Goal: Task Accomplishment & Management: Use online tool/utility

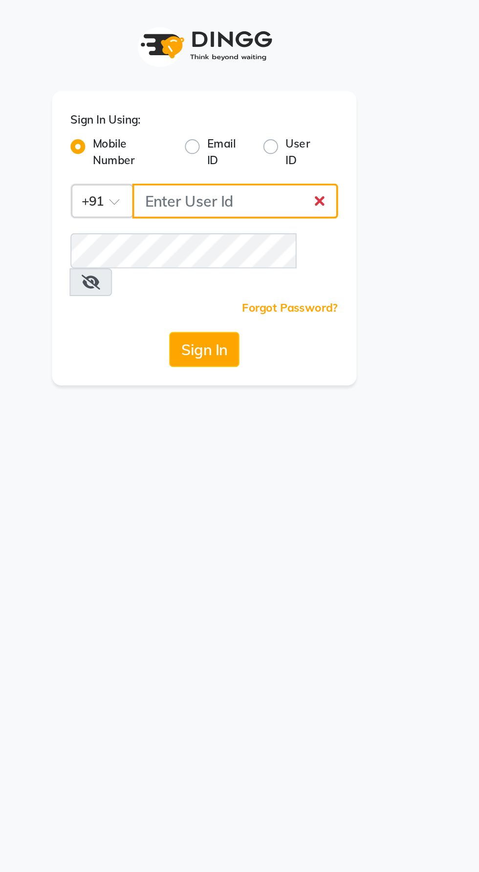
type input "9600622338"
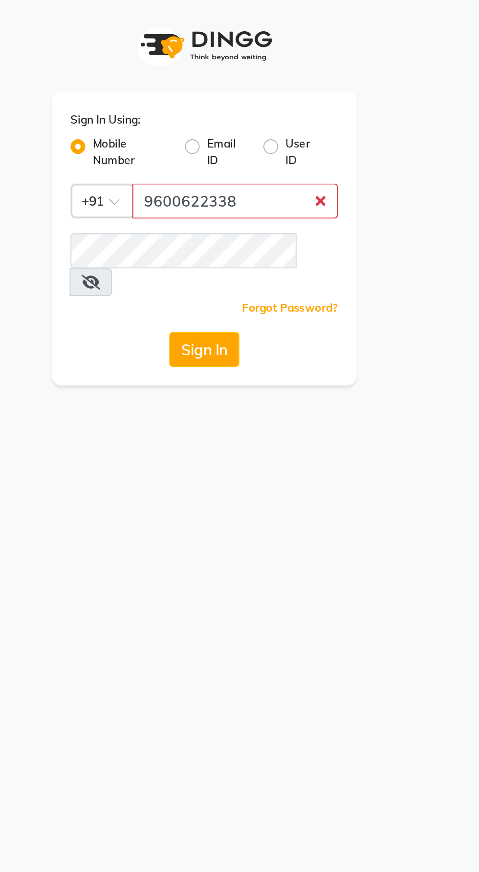
click at [221, 176] on button "Sign In" at bounding box center [239, 185] width 37 height 19
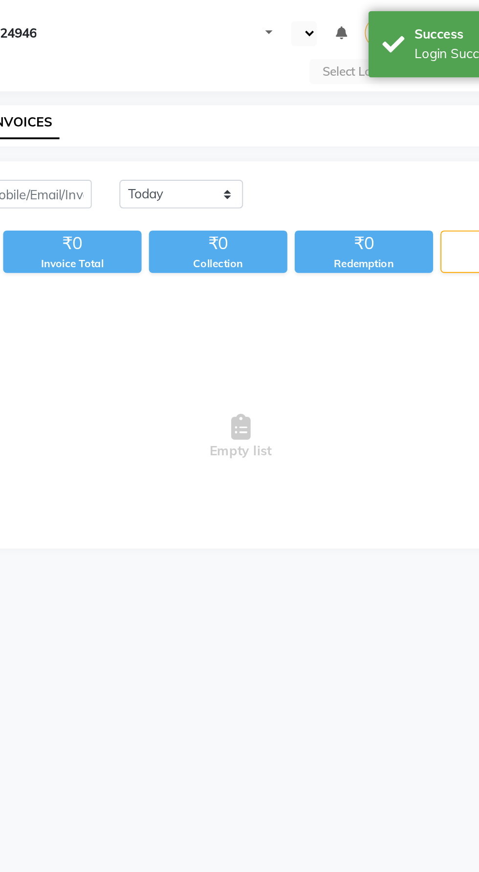
select select "en"
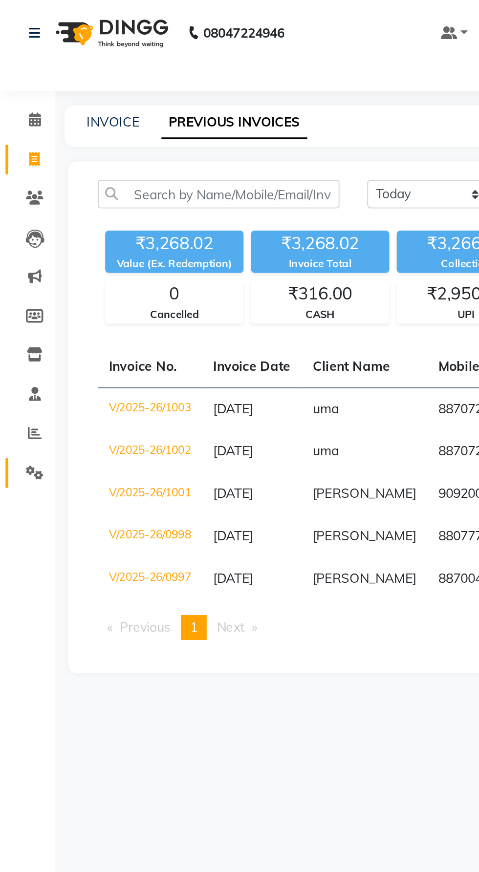
click at [18, 245] on span at bounding box center [18, 250] width 17 height 11
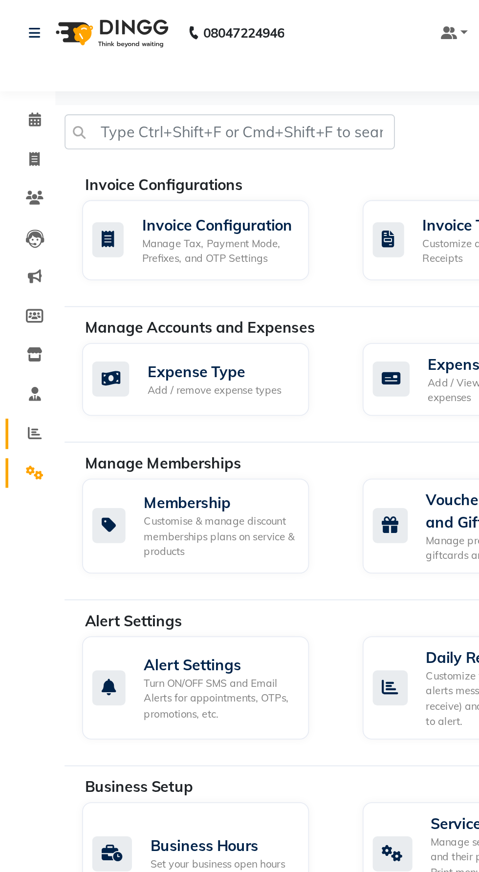
click at [23, 236] on link "Reports" at bounding box center [14, 230] width 23 height 16
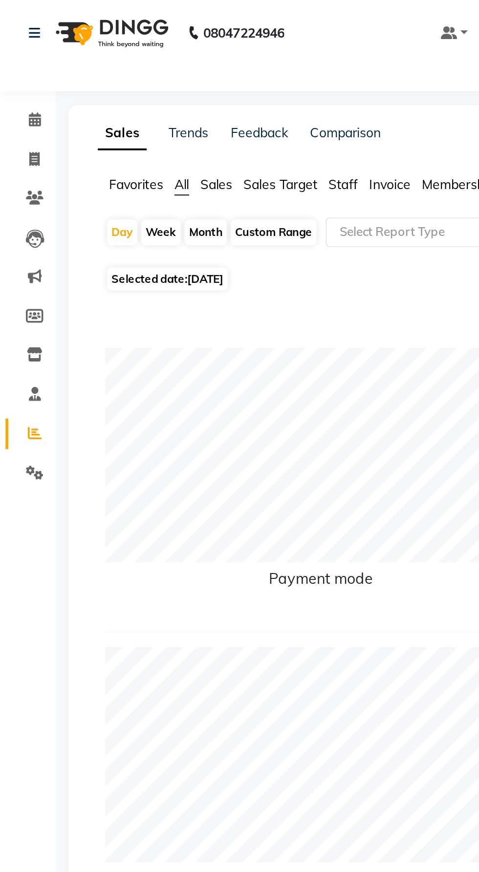
click at [113, 101] on span "Sales" at bounding box center [114, 97] width 17 height 9
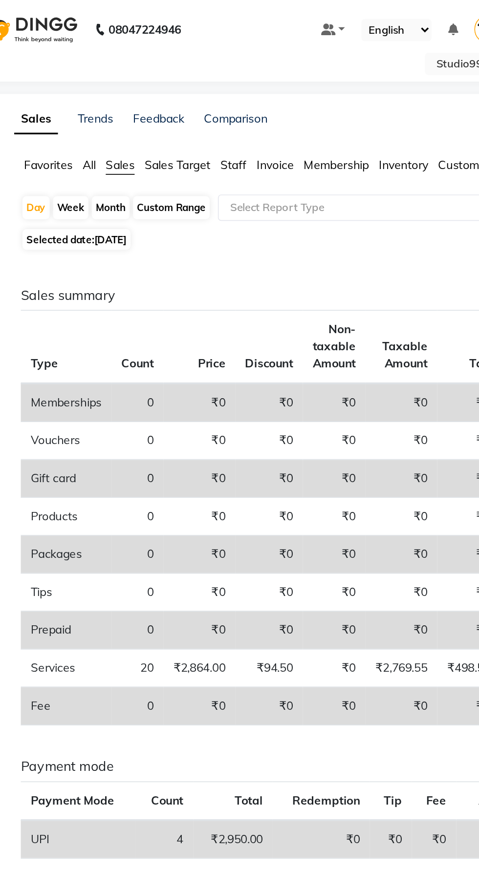
click at [109, 126] on div "Month" at bounding box center [109, 123] width 22 height 14
select select "9"
select select "2025"
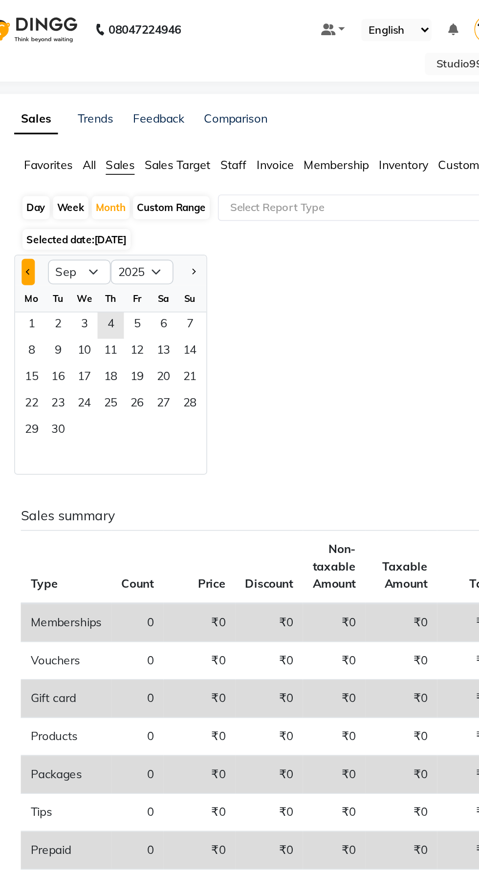
click at [60, 161] on span "Previous month" at bounding box center [60, 160] width 3 height 3
select select "8"
click at [117, 203] on span "8" at bounding box center [125, 209] width 16 height 16
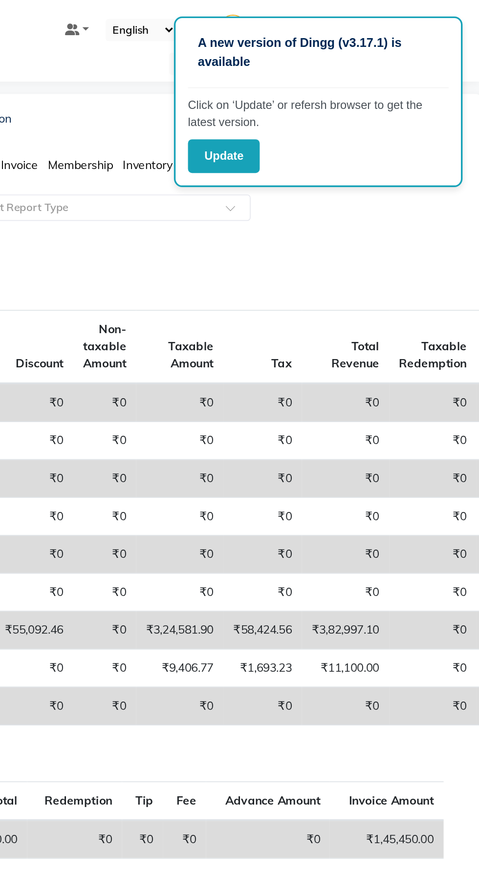
click at [449, 75] on p "Click on ‘Update’ or refersh browser to get the latest version." at bounding box center [383, 67] width 154 height 21
click at [329, 101] on button "Update" at bounding box center [327, 93] width 43 height 20
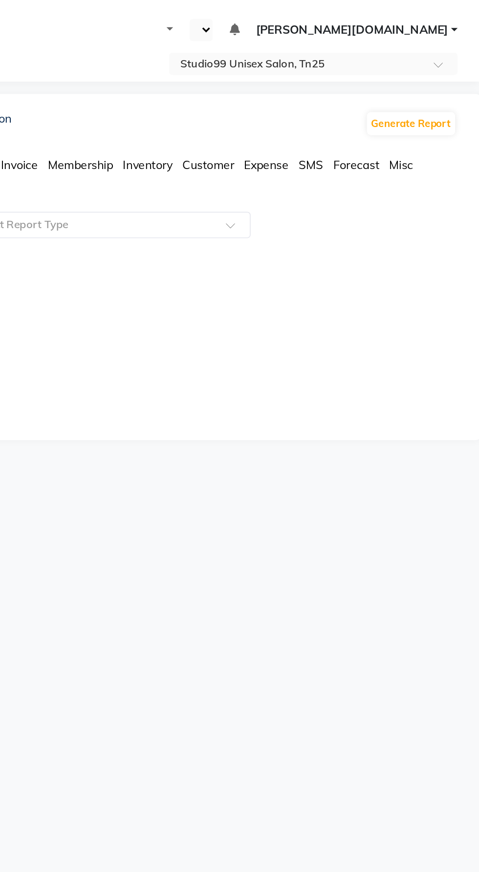
select select "en"
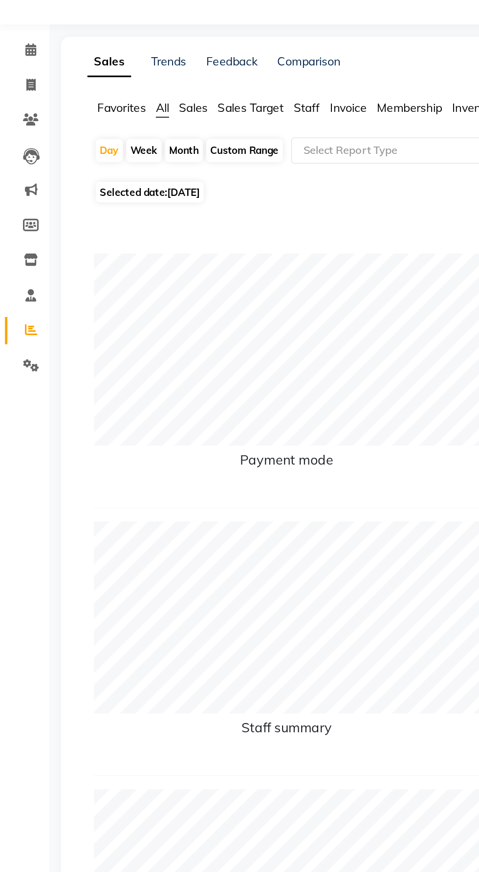
click at [118, 98] on span "Sales" at bounding box center [114, 97] width 17 height 9
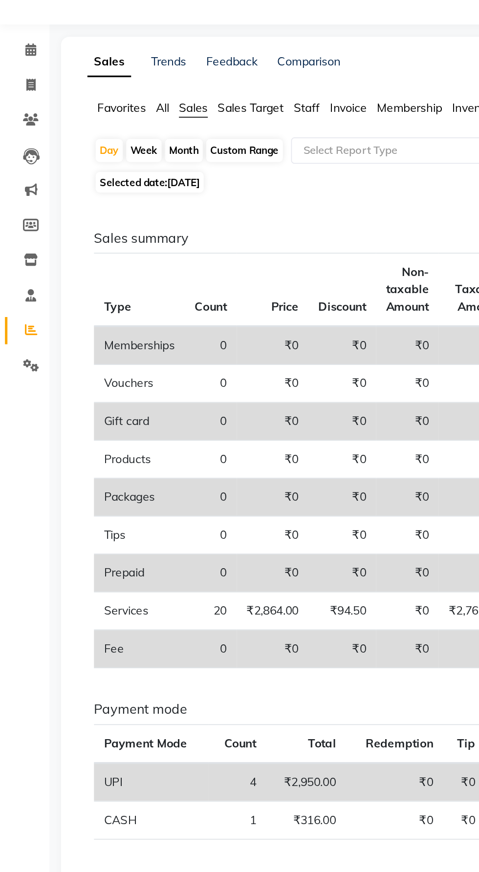
click at [106, 123] on div "Month" at bounding box center [109, 123] width 22 height 14
select select "9"
select select "2025"
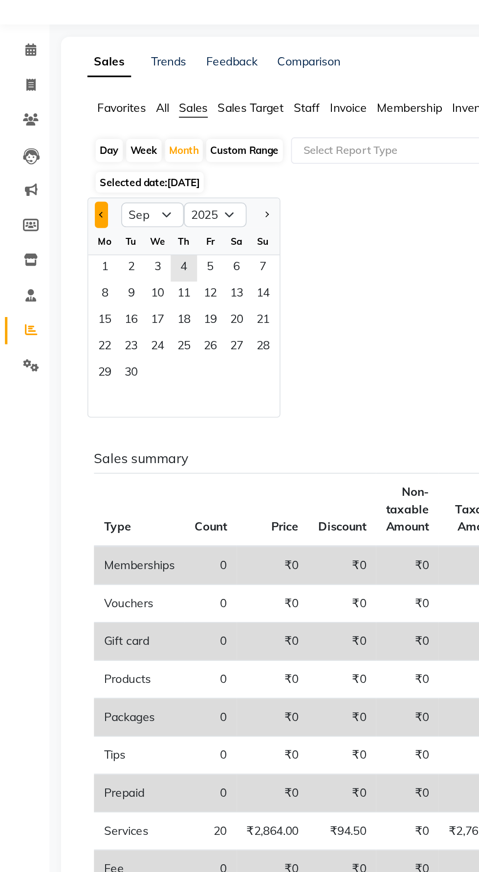
click at [60, 161] on span "Previous month" at bounding box center [60, 160] width 3 height 3
select select "8"
click at [124, 192] on span "1" at bounding box center [125, 193] width 16 height 16
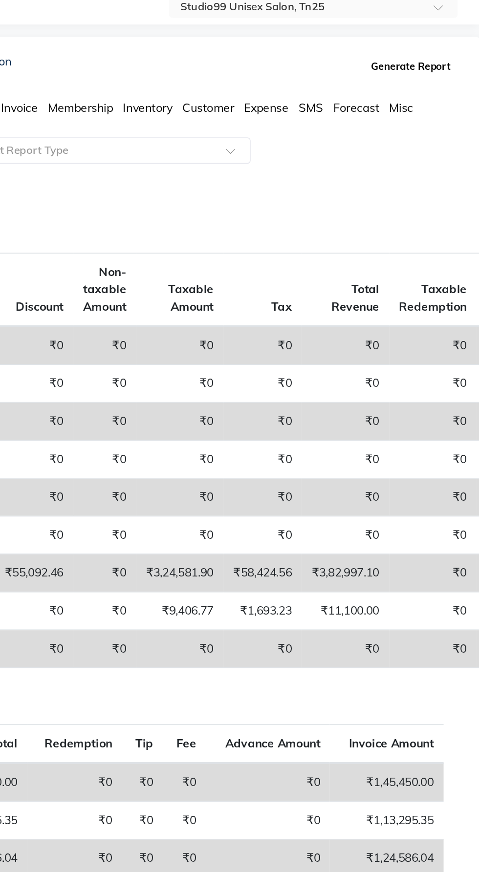
click at [436, 74] on button "Generate Report" at bounding box center [438, 73] width 52 height 14
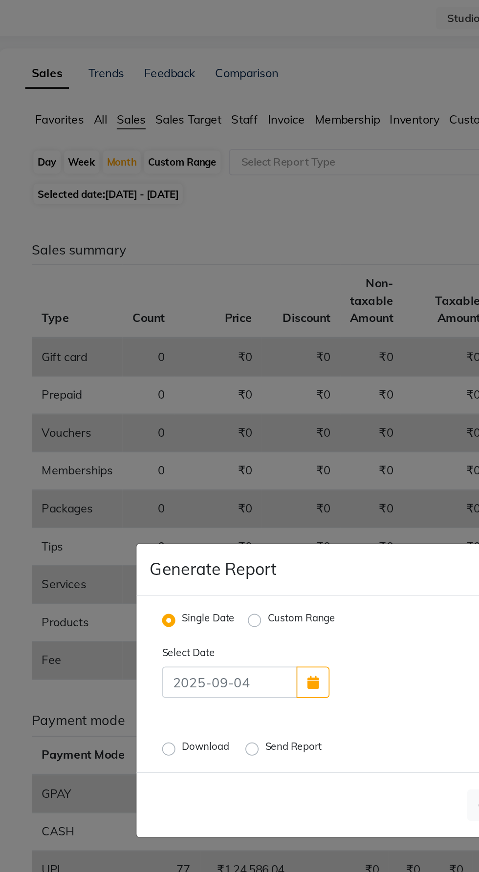
click at [195, 401] on label "Custom Range" at bounding box center [215, 395] width 40 height 12
click at [187, 398] on input "Custom Range" at bounding box center [189, 394] width 7 height 7
radio input "true"
select select "9"
select select "2025"
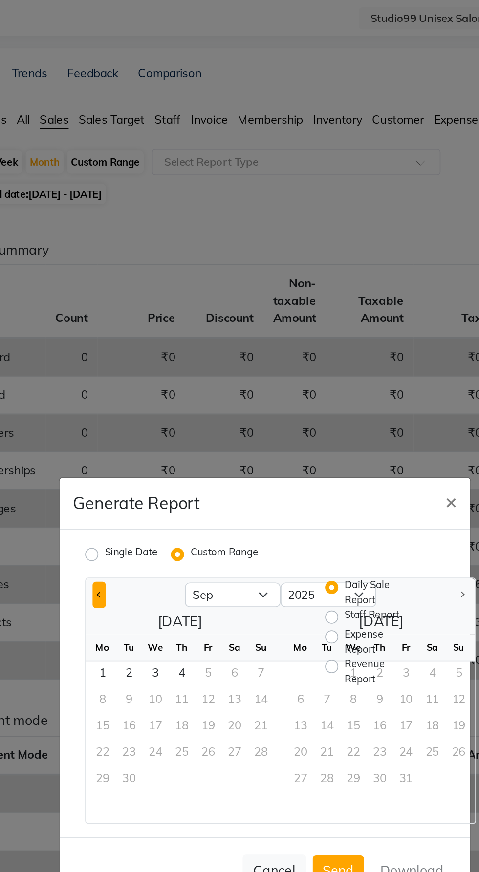
click at [141, 381] on span "Previous month" at bounding box center [141, 378] width 3 height 3
select select "8"
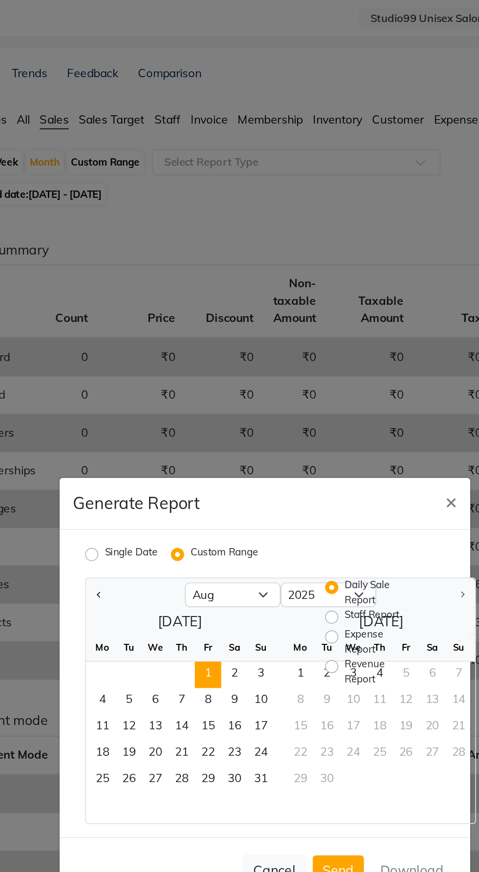
click at [205, 435] on span "1" at bounding box center [206, 427] width 16 height 16
click at [233, 498] on span "31" at bounding box center [237, 490] width 16 height 16
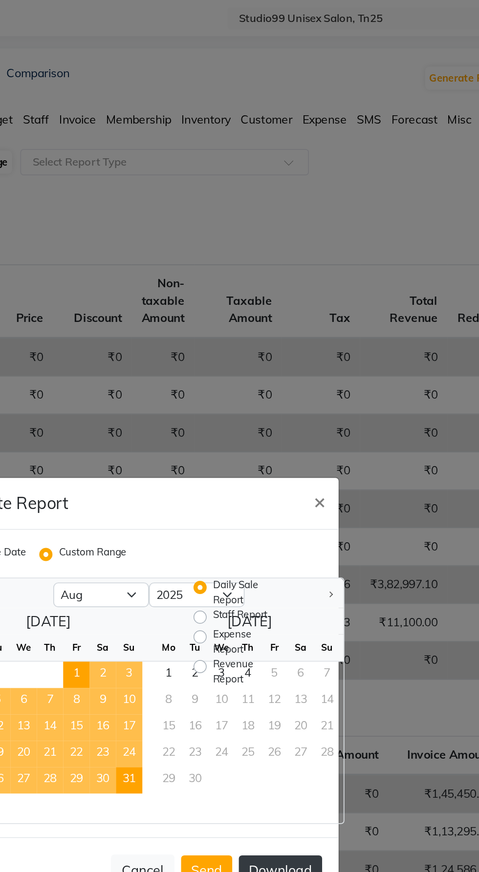
click at [337, 552] on button "Download" at bounding box center [326, 543] width 49 height 18
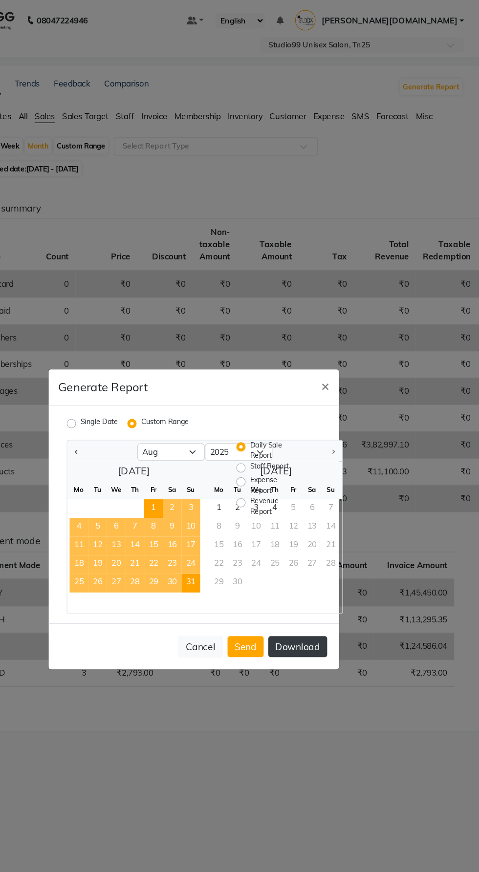
click at [340, 552] on button "Download" at bounding box center [326, 543] width 49 height 18
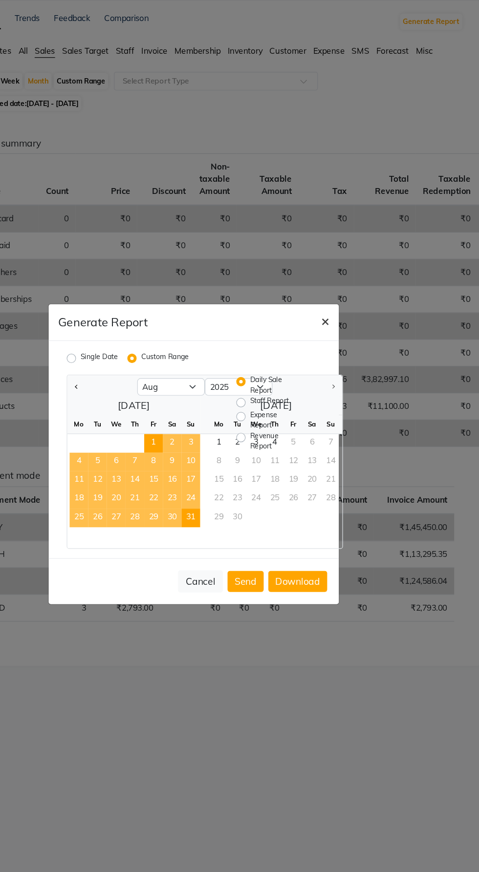
click at [349, 331] on span "×" at bounding box center [349, 324] width 7 height 15
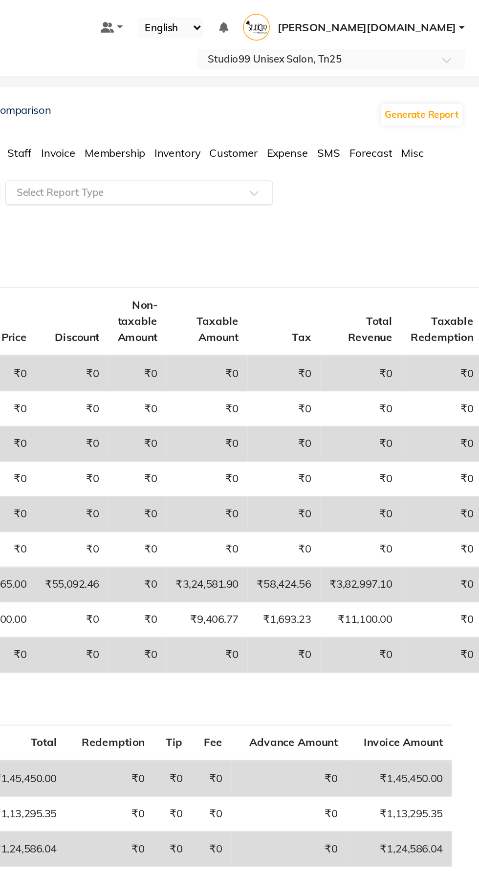
click at [339, 129] on span at bounding box center [335, 126] width 12 height 10
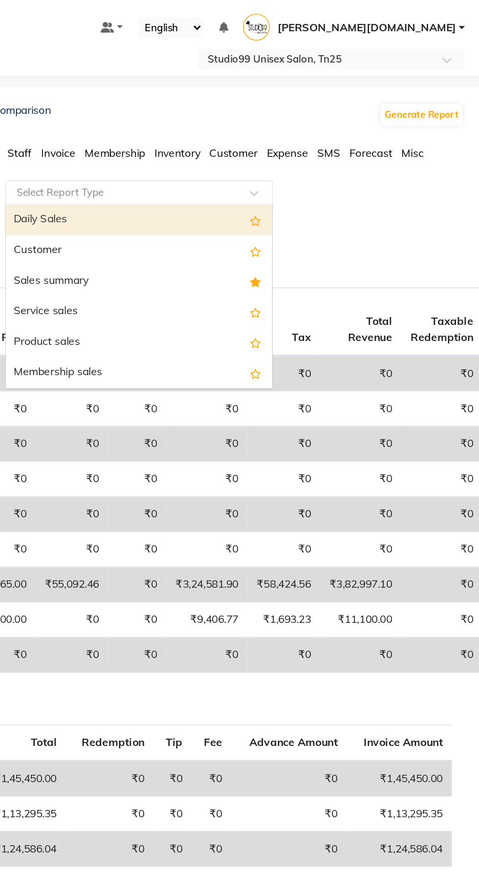
type input "ax"
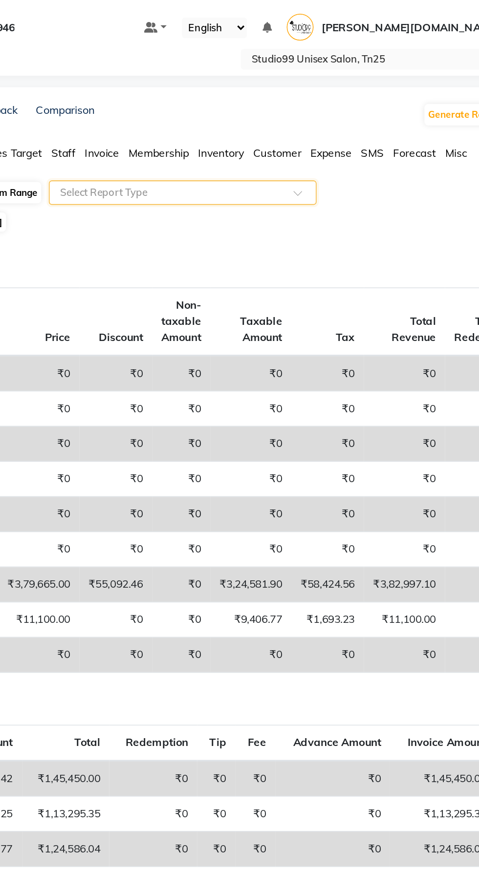
click at [338, 124] on span at bounding box center [335, 126] width 12 height 10
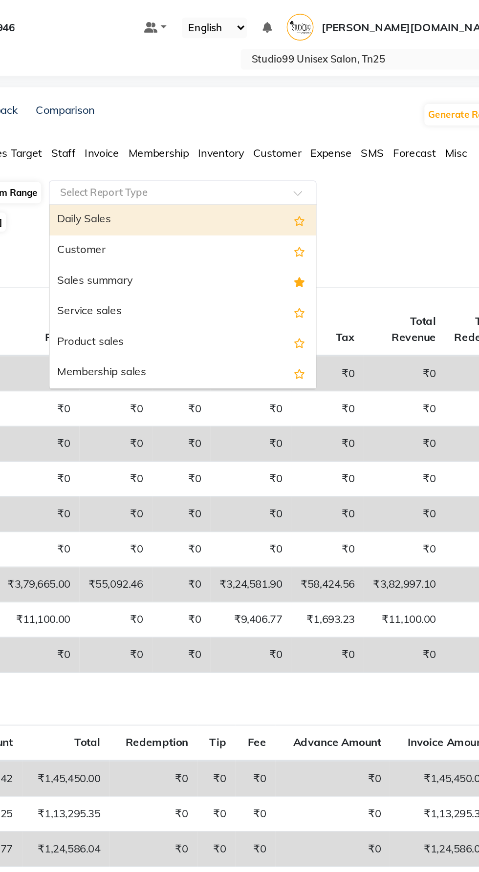
click at [240, 179] on div "Sales summary" at bounding box center [258, 180] width 170 height 20
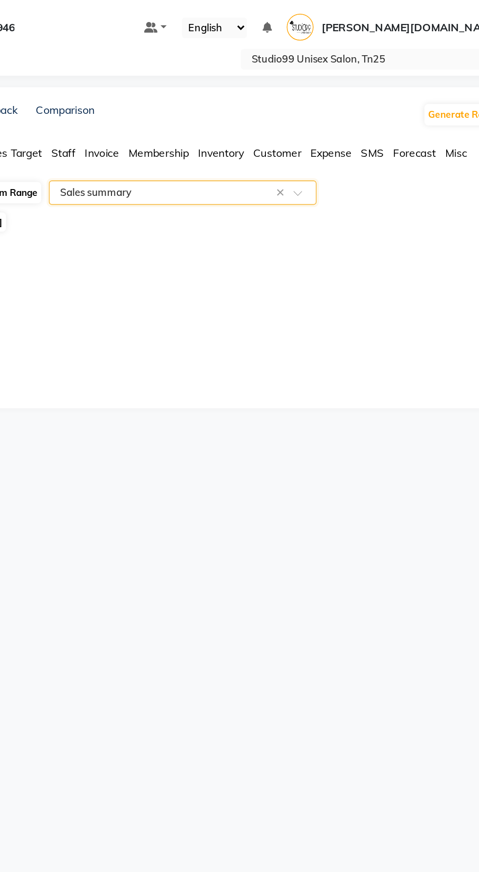
select select "full_report"
select select "csv"
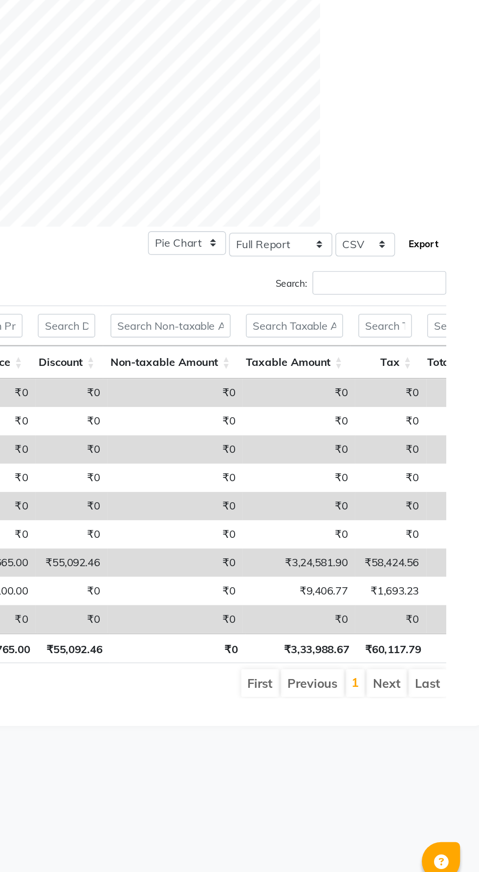
click at [452, 425] on button "Export" at bounding box center [443, 422] width 27 height 17
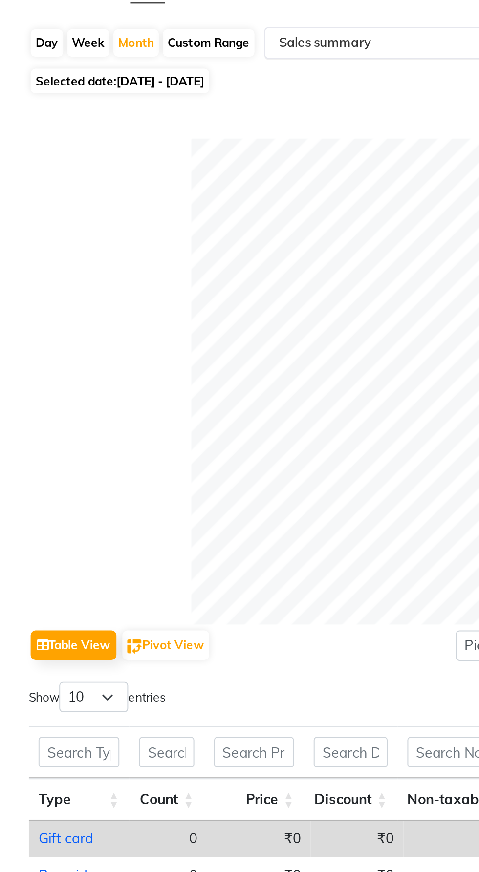
click at [219, 130] on ng-select "Select Report Type × Sales summary ×" at bounding box center [258, 123] width 171 height 16
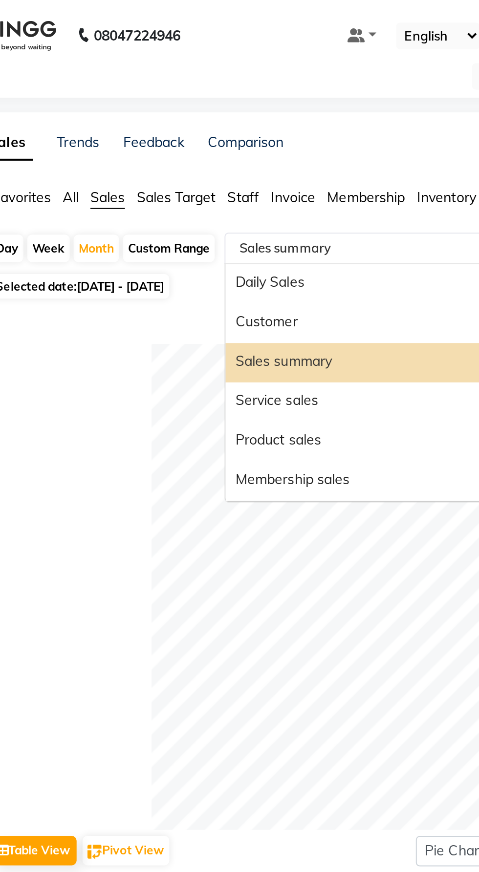
click at [244, 123] on input "text" at bounding box center [248, 123] width 141 height 10
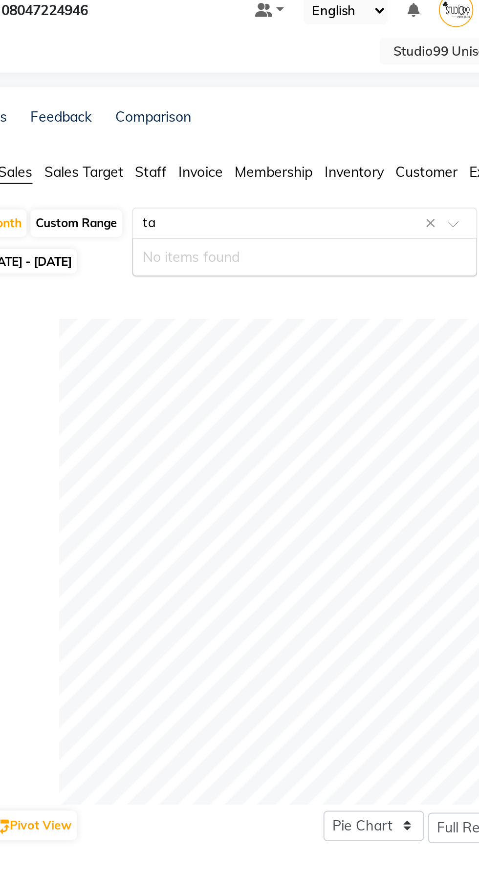
type input "t"
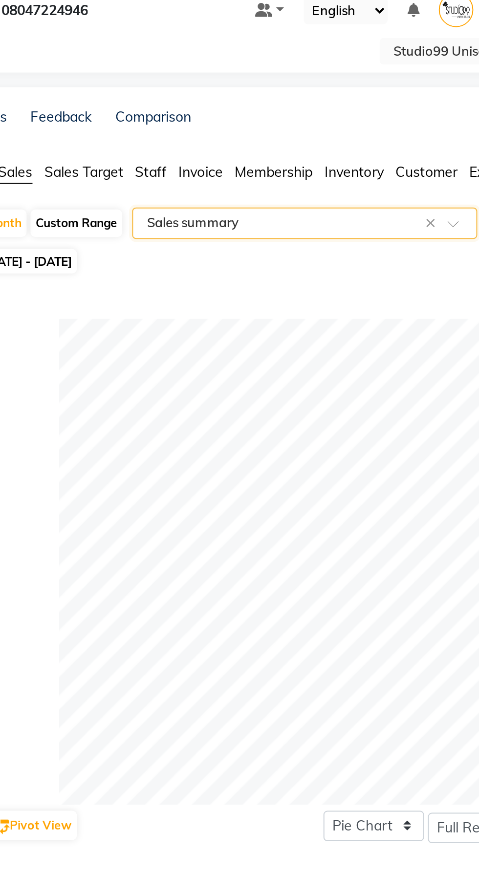
click at [202, 101] on span "Invoice" at bounding box center [206, 97] width 22 height 9
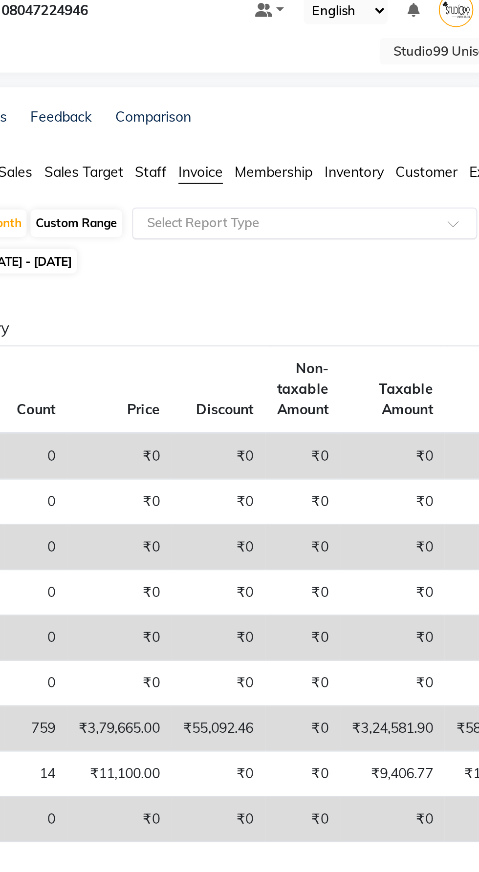
click at [266, 127] on input "text" at bounding box center [248, 123] width 141 height 10
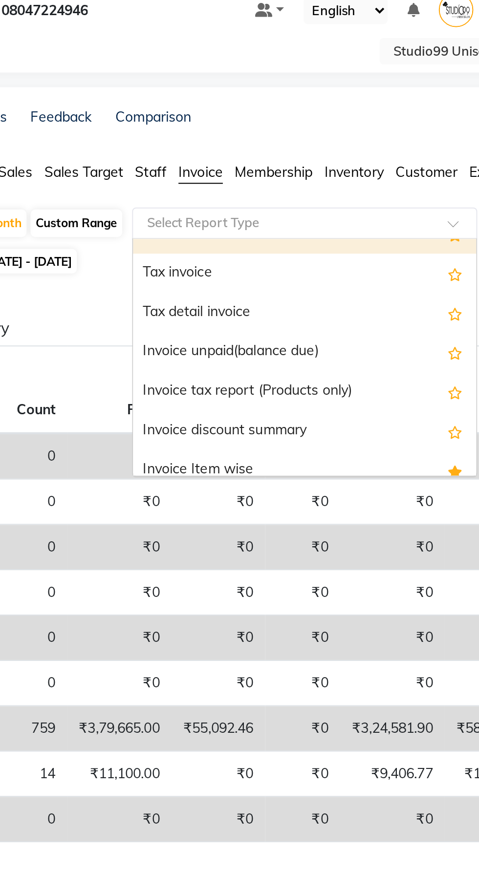
scroll to position [11, 0]
click at [222, 166] on div "Tax detail invoice" at bounding box center [258, 169] width 170 height 20
select select "full_report"
select select "csv"
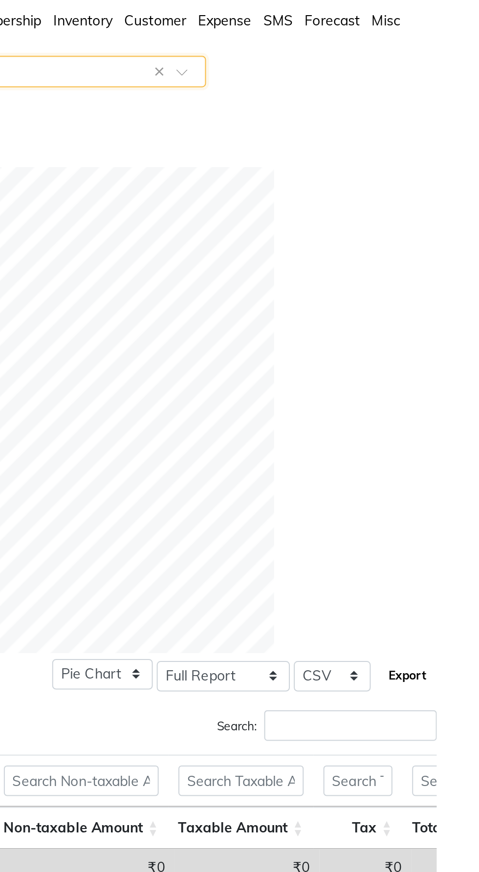
click at [449, 430] on button "Export" at bounding box center [443, 422] width 27 height 17
click at [445, 426] on button "Export" at bounding box center [443, 422] width 27 height 17
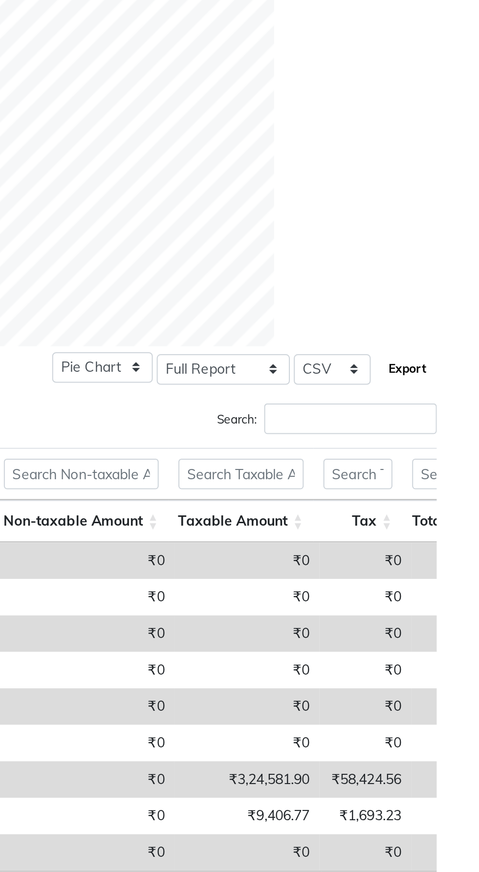
click at [442, 425] on button "Export" at bounding box center [443, 422] width 27 height 17
click at [442, 429] on button "Export" at bounding box center [443, 422] width 27 height 17
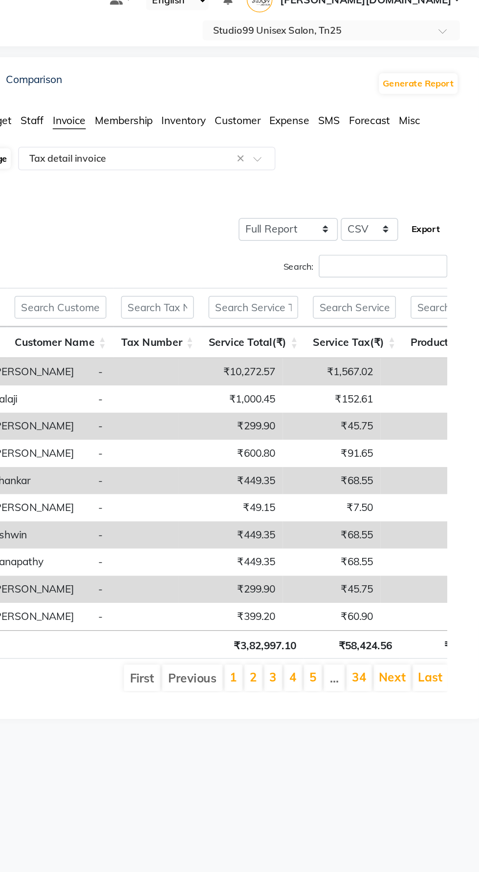
scroll to position [0, 0]
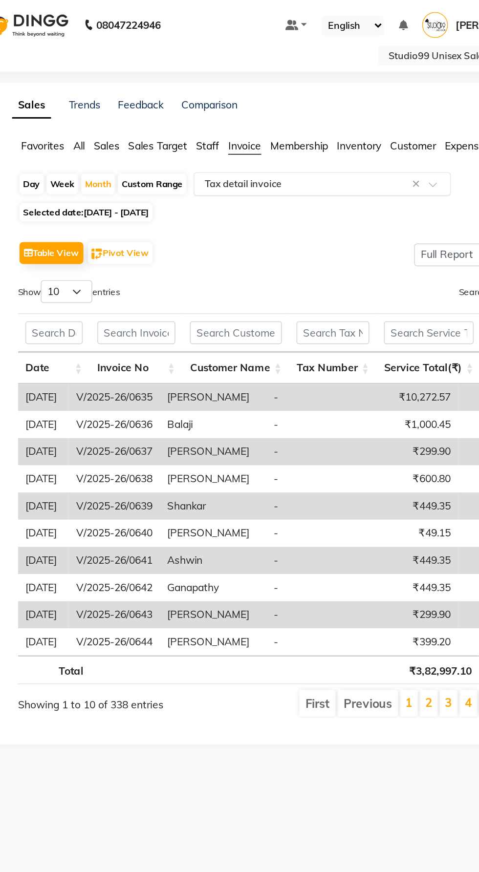
click at [292, 124] on input "text" at bounding box center [248, 123] width 141 height 10
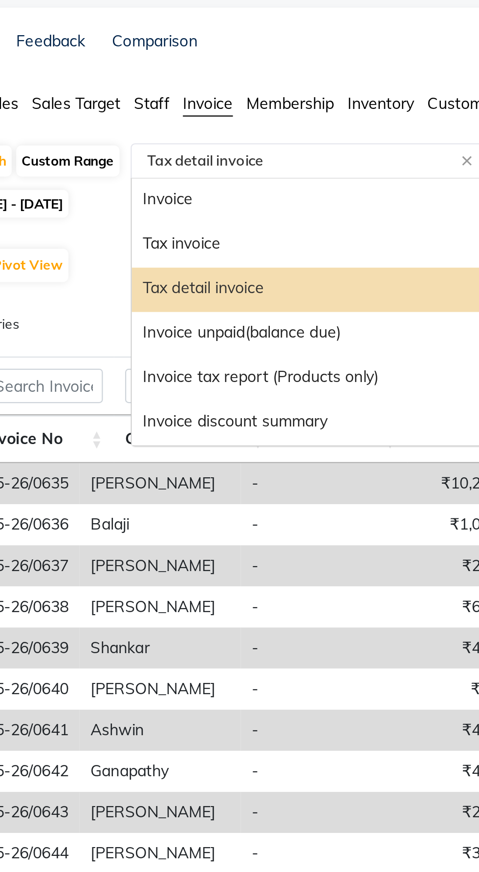
click at [261, 162] on div "Tax invoice" at bounding box center [258, 161] width 170 height 20
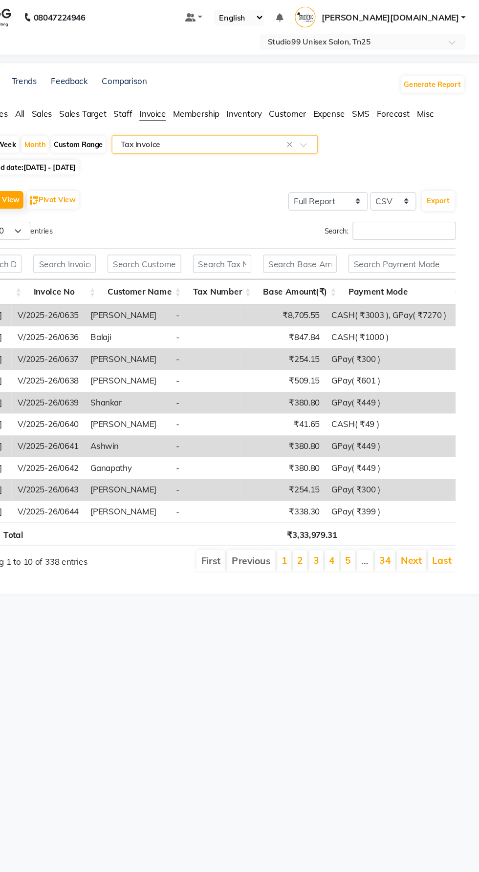
scroll to position [0, 7]
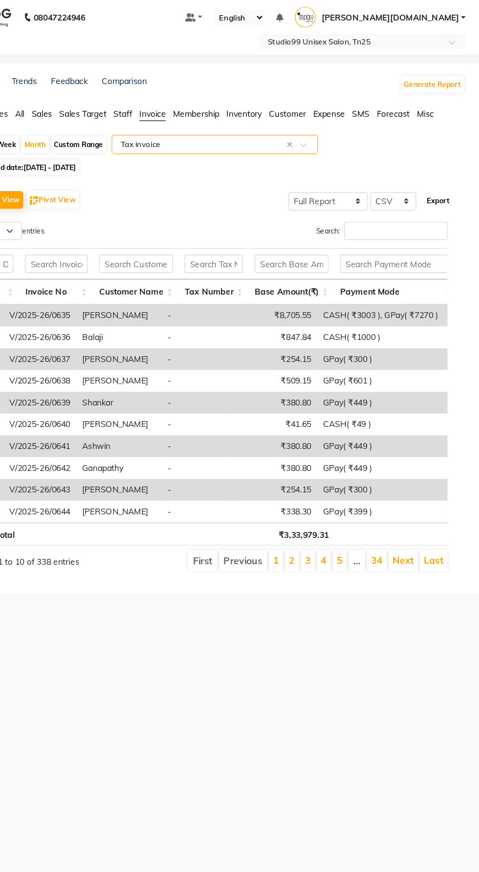
click at [448, 178] on button "Export" at bounding box center [443, 170] width 27 height 17
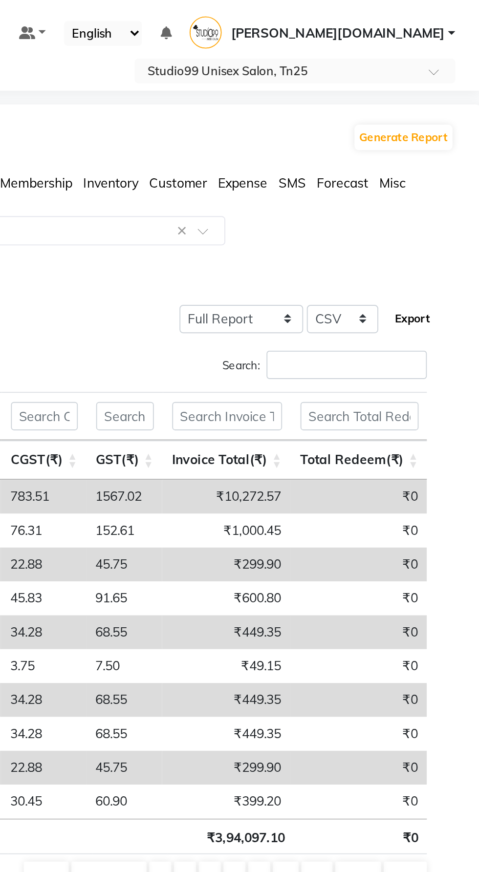
scroll to position [0, 0]
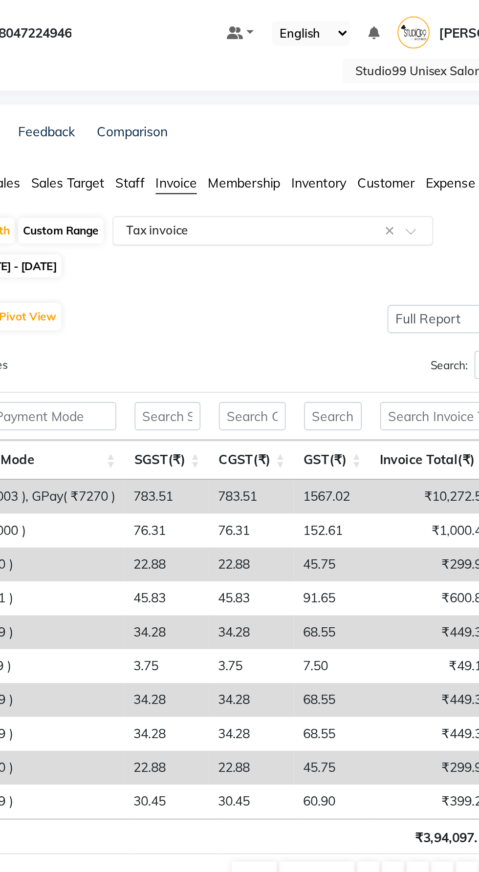
click at [311, 127] on input "text" at bounding box center [248, 123] width 141 height 10
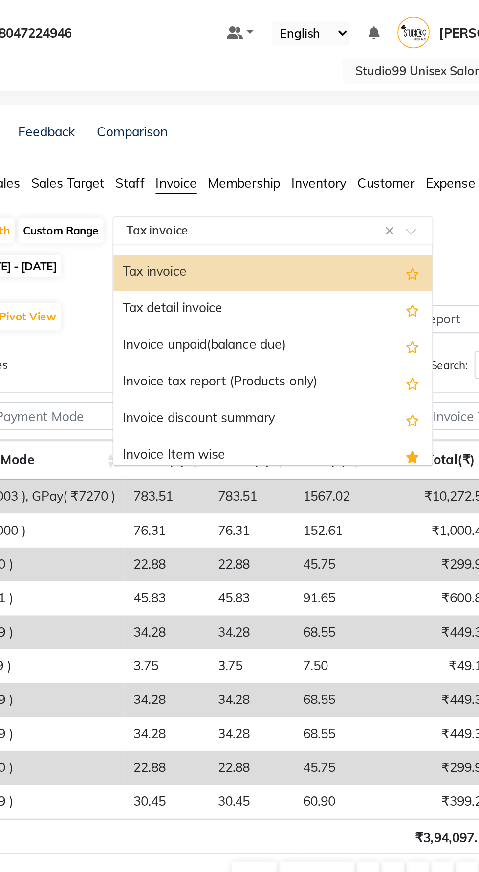
scroll to position [15, 0]
click at [244, 167] on div "Tax detail invoice" at bounding box center [258, 165] width 170 height 20
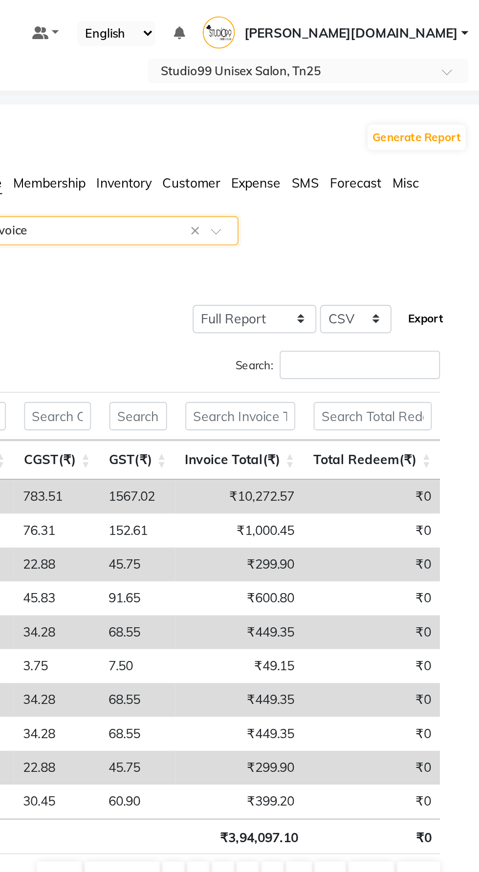
click at [449, 169] on button "Export" at bounding box center [443, 170] width 27 height 17
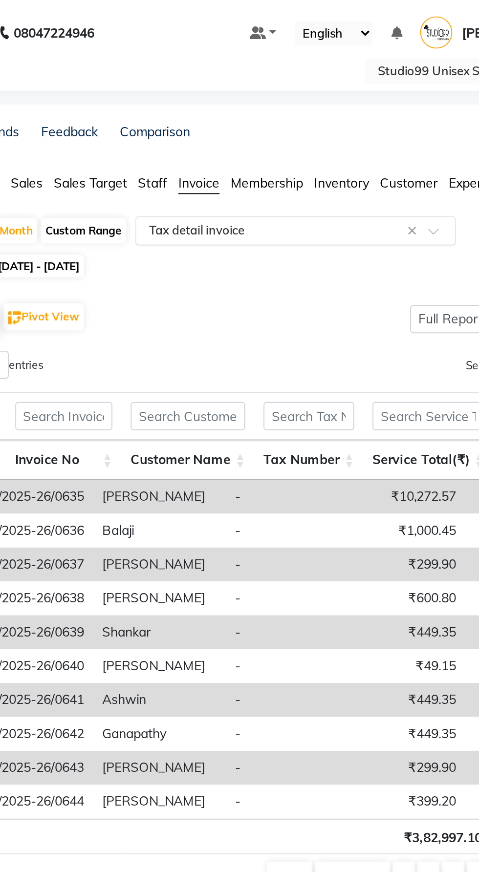
click at [283, 119] on input "text" at bounding box center [248, 123] width 141 height 10
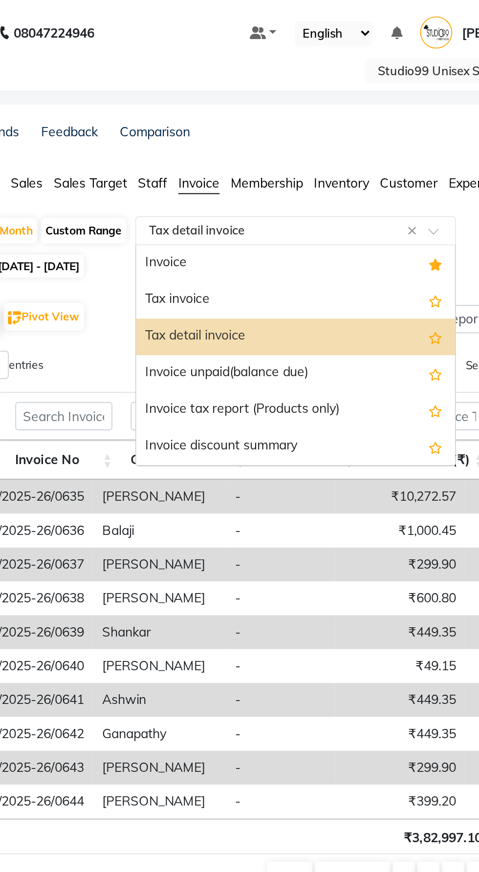
click at [283, 156] on div "Tax invoice" at bounding box center [258, 161] width 170 height 20
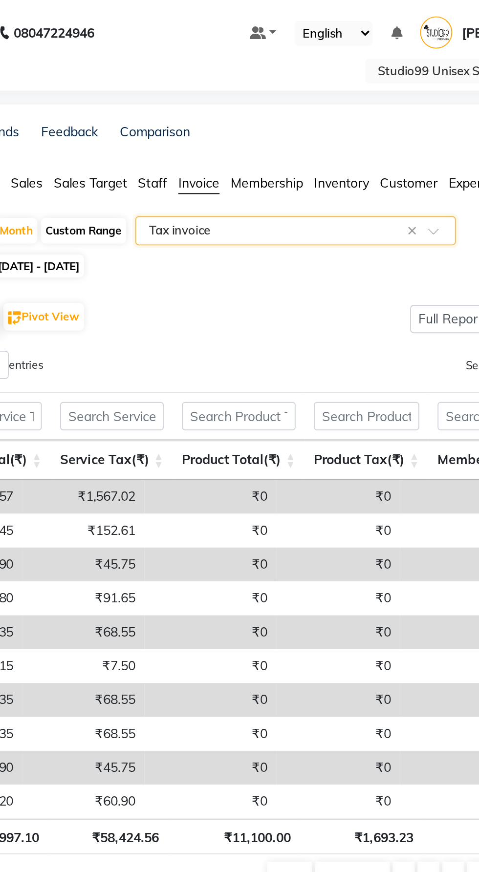
scroll to position [0, 0]
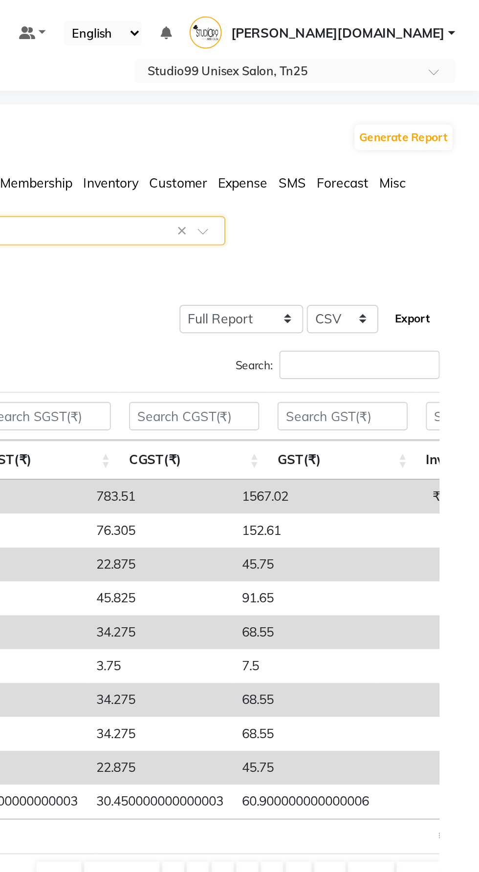
click at [446, 171] on button "Export" at bounding box center [443, 170] width 27 height 17
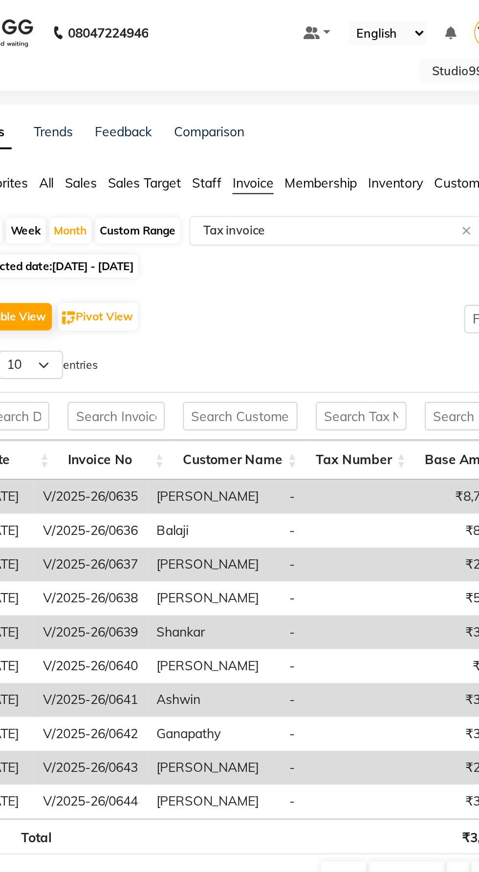
click at [262, 120] on input "text" at bounding box center [248, 123] width 141 height 10
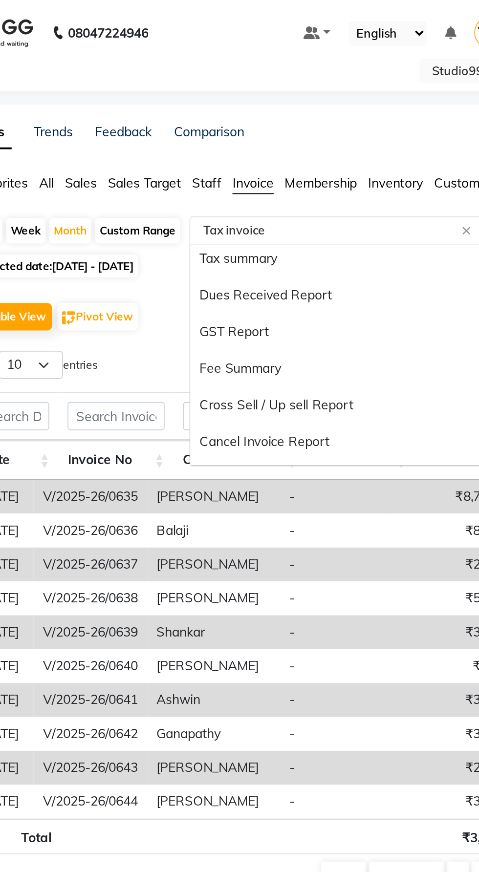
scroll to position [159, 0]
click at [210, 182] on div "GST Report" at bounding box center [258, 178] width 170 height 20
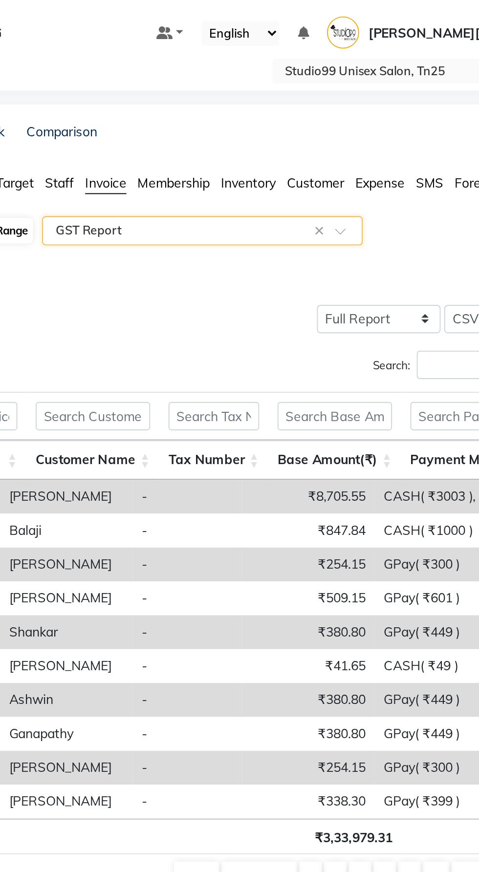
scroll to position [0, 0]
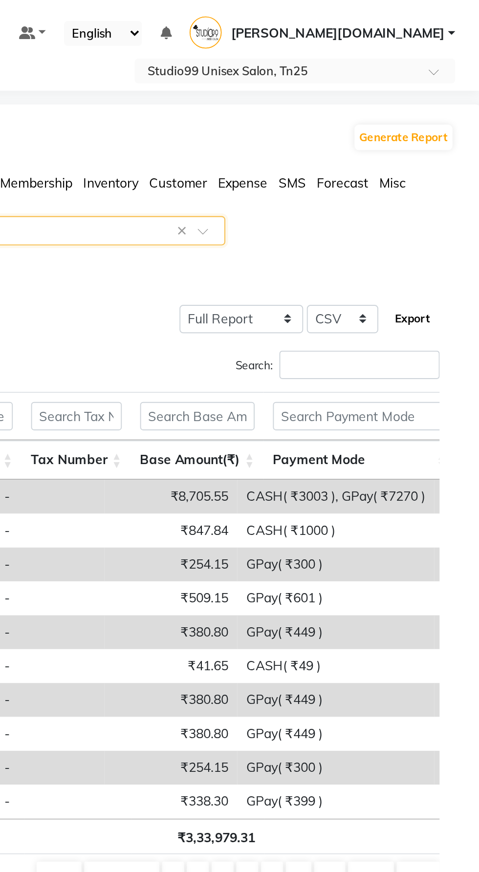
click at [453, 175] on button "Export" at bounding box center [443, 170] width 27 height 17
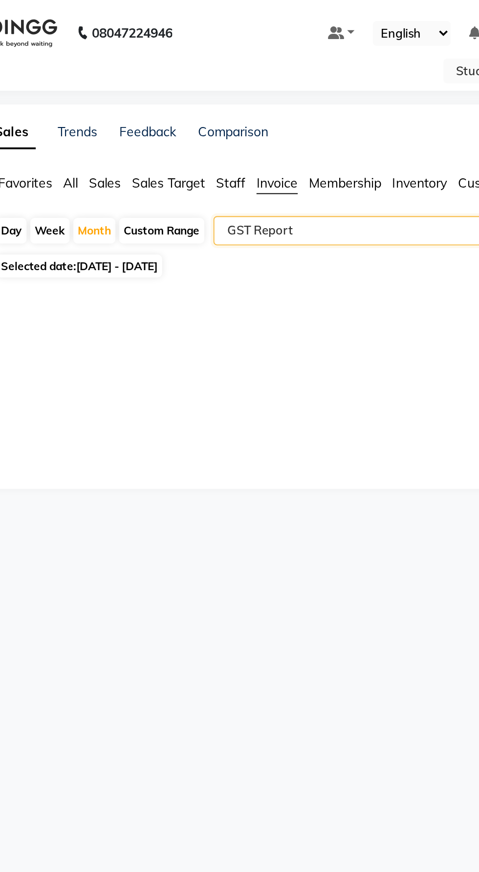
click at [266, 123] on input "text" at bounding box center [248, 123] width 141 height 10
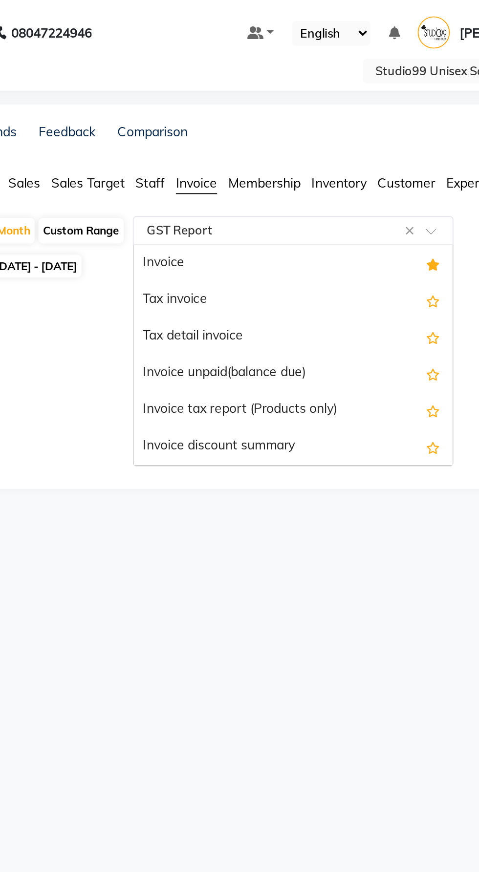
click at [231, 184] on div "Tax detail invoice" at bounding box center [258, 180] width 170 height 20
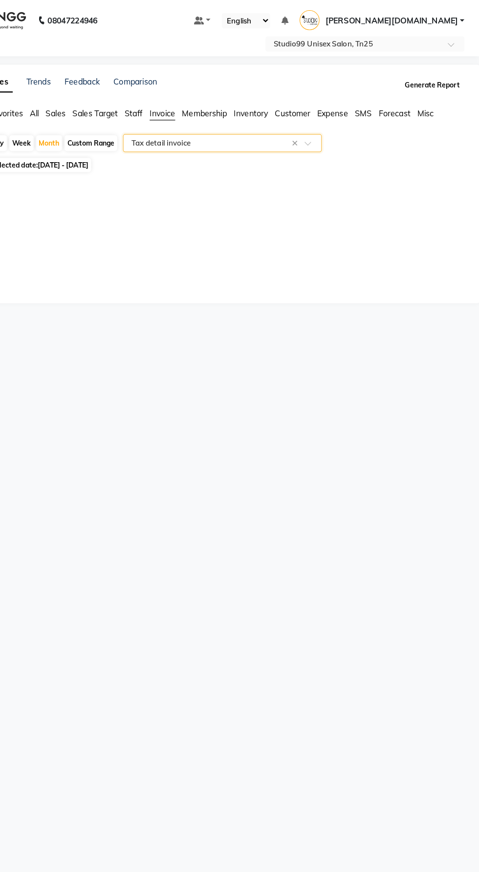
click at [455, 77] on button "Generate Report" at bounding box center [438, 73] width 52 height 14
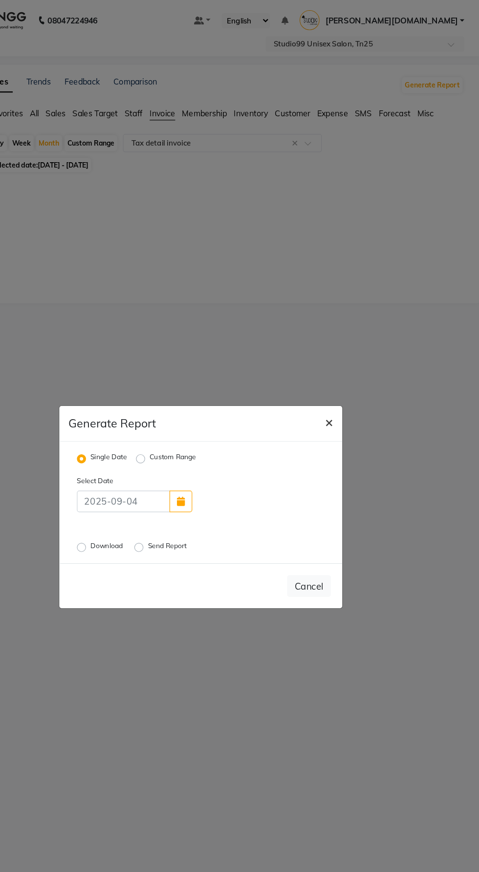
click at [349, 370] on span "×" at bounding box center [349, 363] width 7 height 15
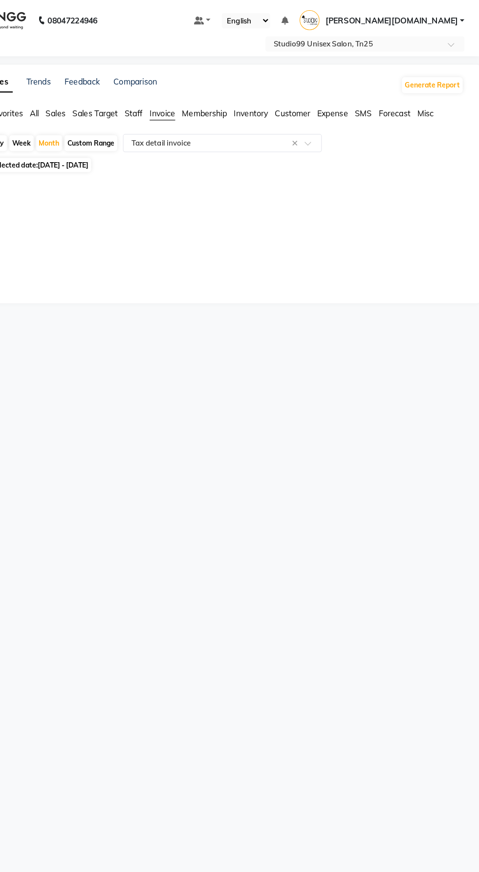
click at [434, 95] on span "Misc" at bounding box center [433, 97] width 14 height 9
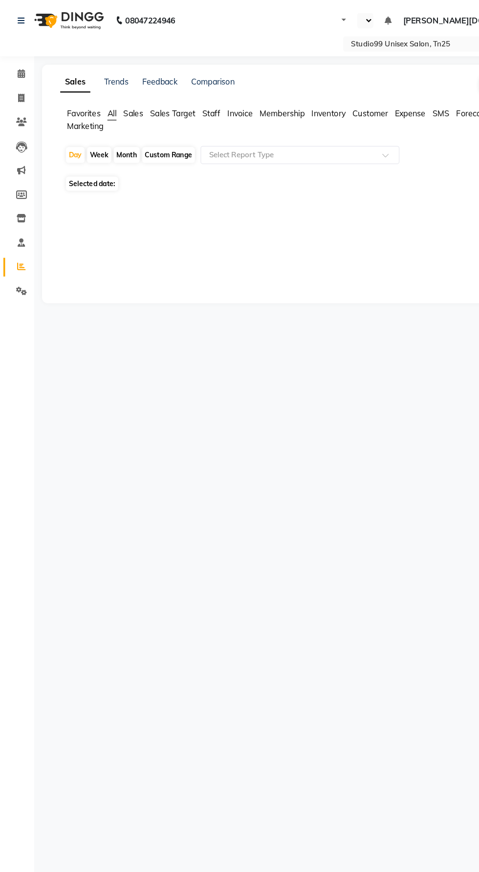
select select "en"
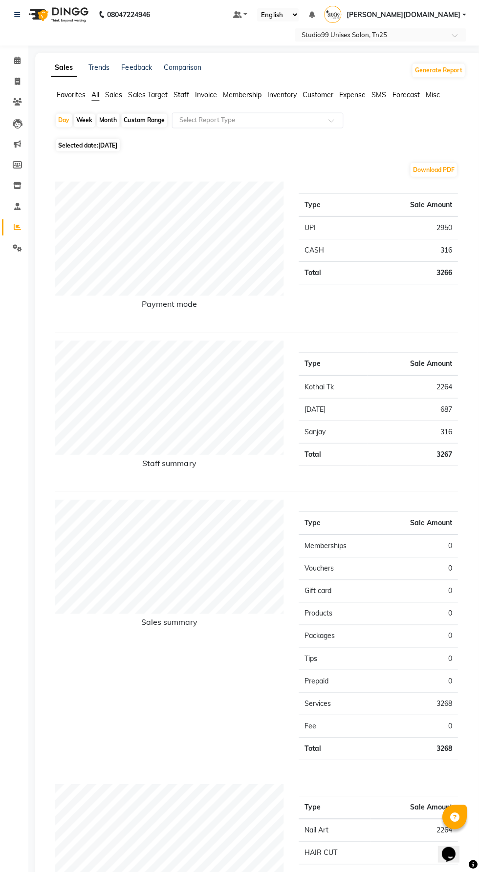
scroll to position [5, 0]
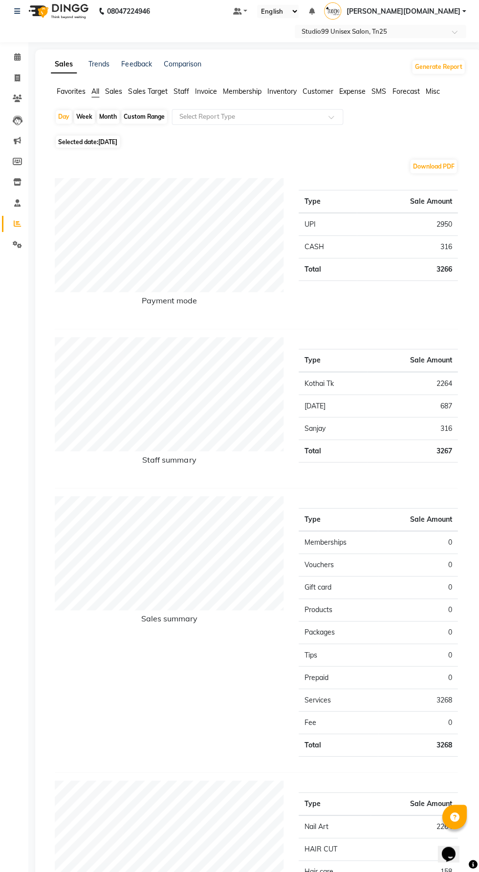
click at [119, 92] on span "Sales" at bounding box center [114, 92] width 17 height 9
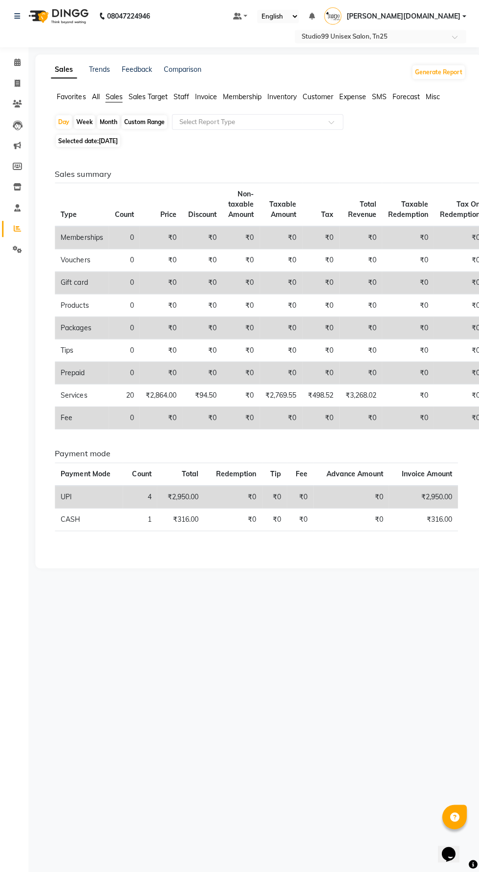
click at [108, 123] on div "Month" at bounding box center [109, 123] width 22 height 14
select select "9"
select select "2025"
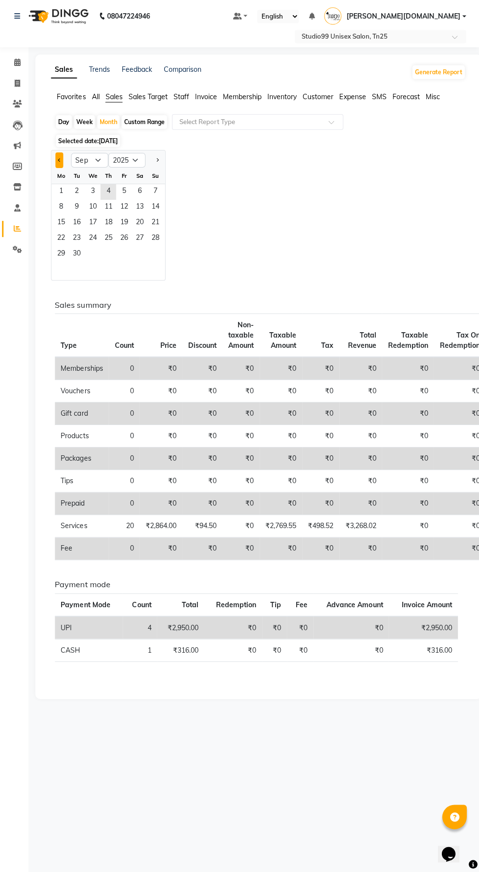
click at [57, 164] on button "Previous month" at bounding box center [60, 161] width 8 height 16
select select "8"
click at [127, 195] on span "1" at bounding box center [125, 193] width 16 height 16
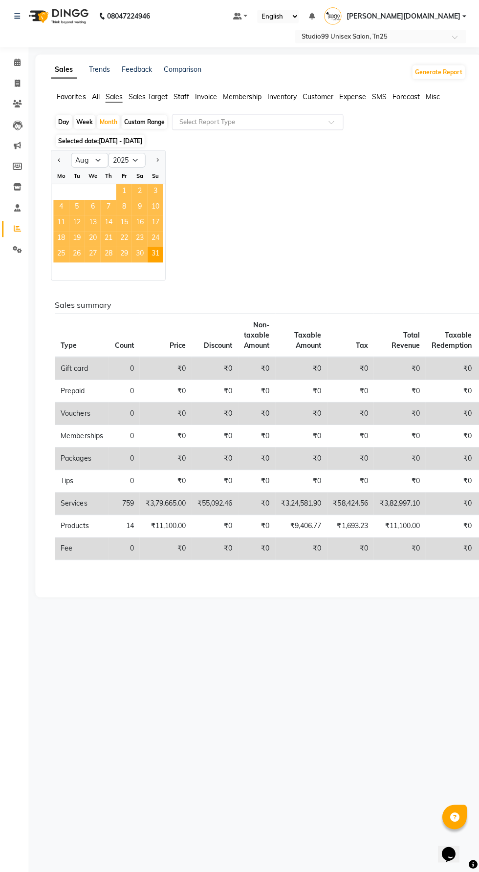
click at [262, 127] on input "text" at bounding box center [248, 123] width 141 height 10
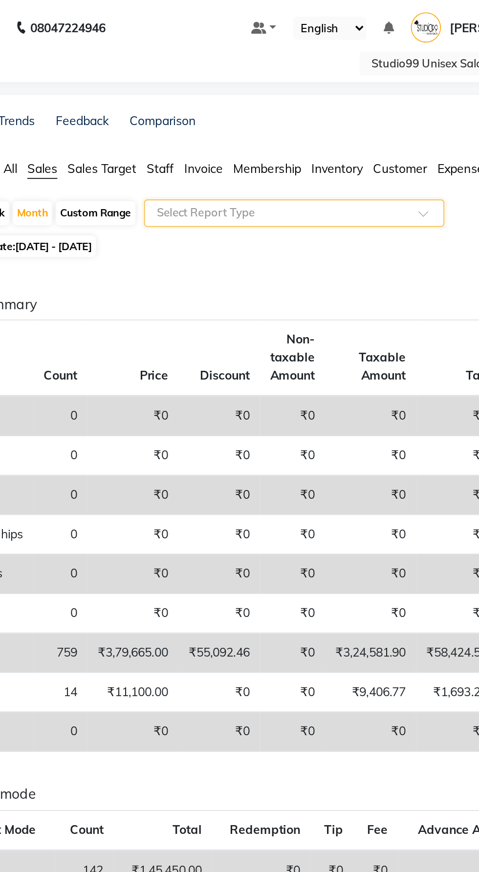
click at [259, 122] on input "text" at bounding box center [248, 123] width 141 height 10
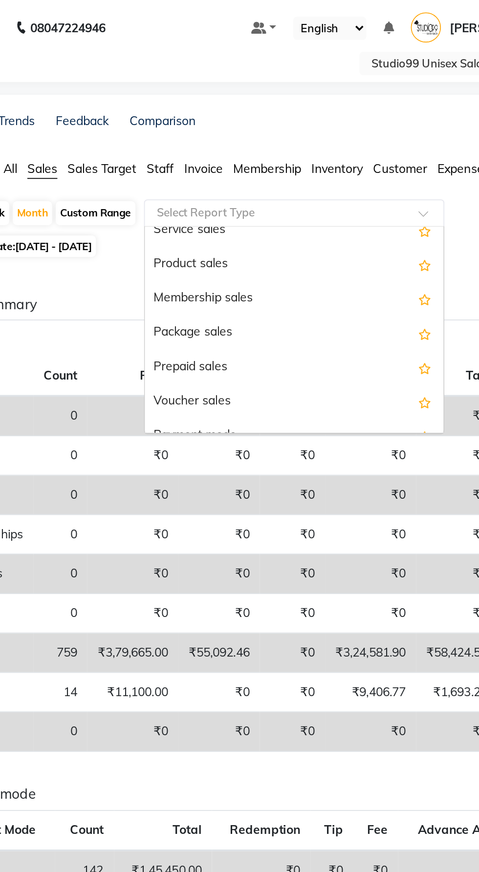
scroll to position [66, 0]
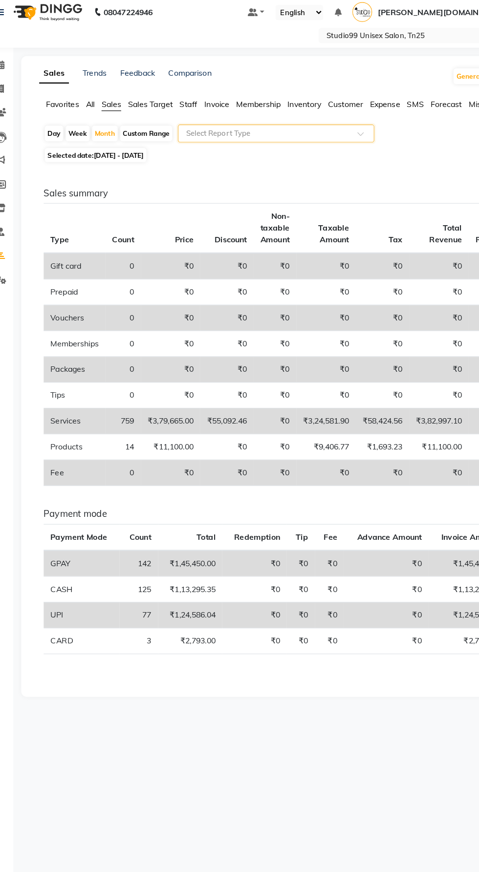
click at [295, 127] on input "text" at bounding box center [248, 123] width 141 height 10
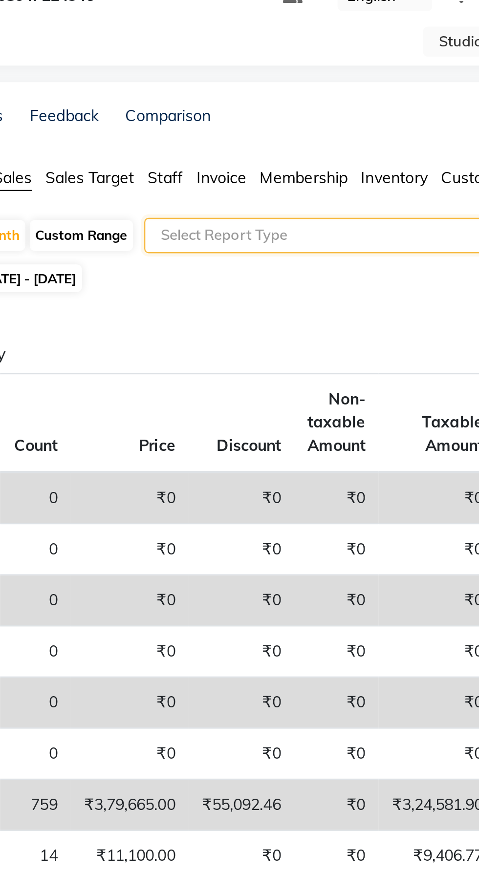
click at [206, 95] on span "Invoice" at bounding box center [206, 97] width 22 height 9
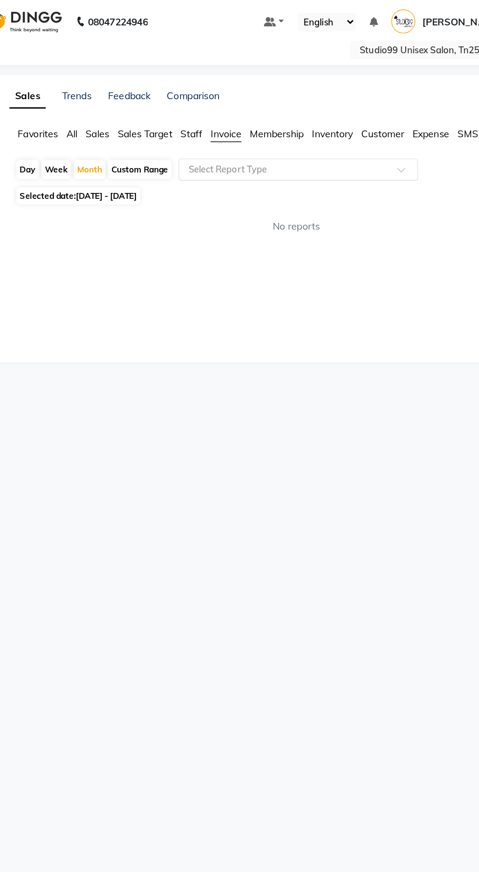
click at [277, 124] on input "text" at bounding box center [248, 123] width 141 height 10
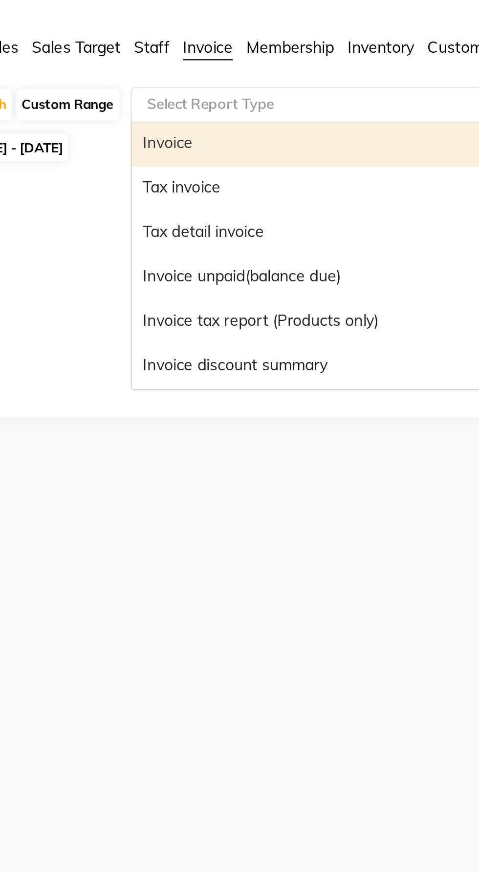
click at [220, 181] on div "Tax detail invoice" at bounding box center [258, 180] width 170 height 20
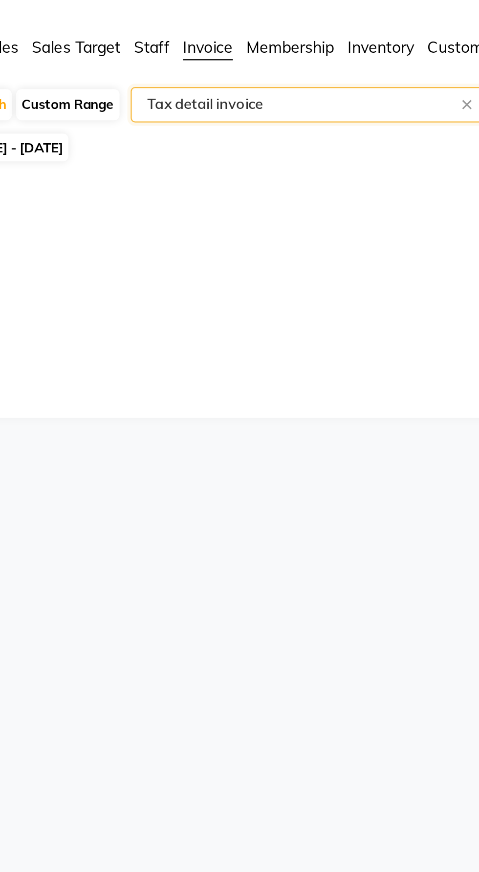
select select "full_report"
select select "csv"
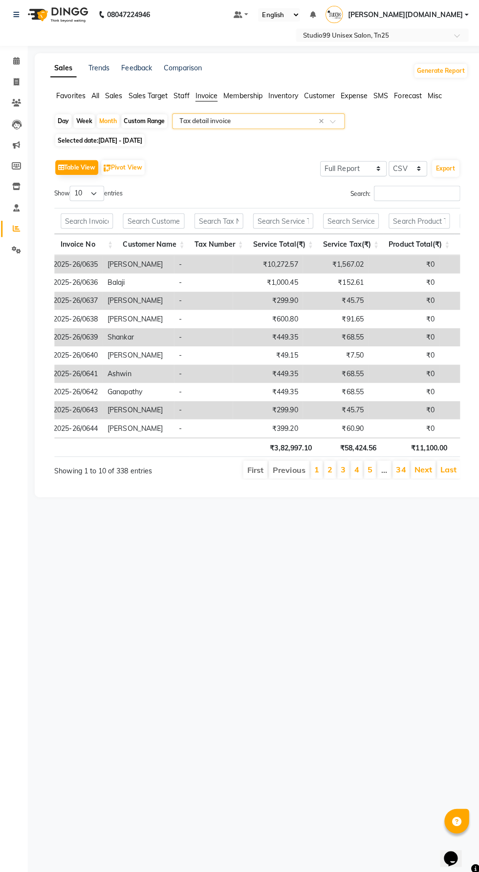
scroll to position [0, 0]
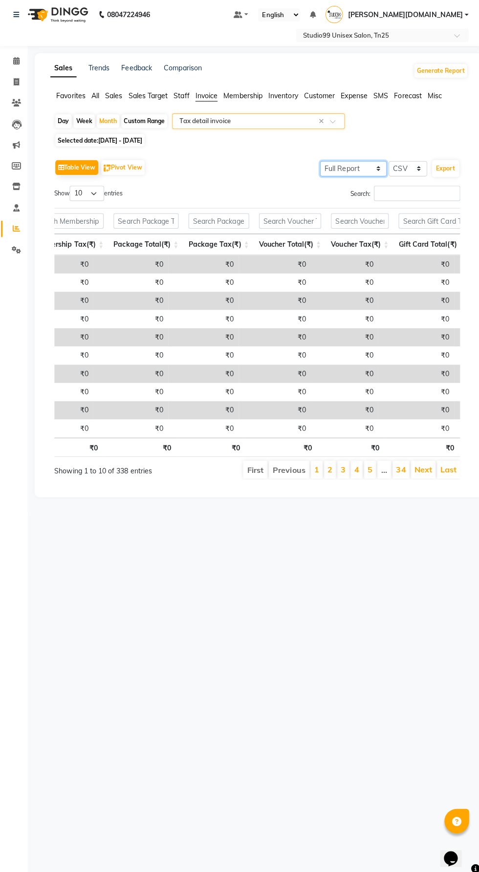
click at [373, 169] on select "Select Full Report Filtered Report" at bounding box center [352, 170] width 66 height 15
click at [321, 163] on select "Select Full Report Filtered Report" at bounding box center [352, 170] width 66 height 15
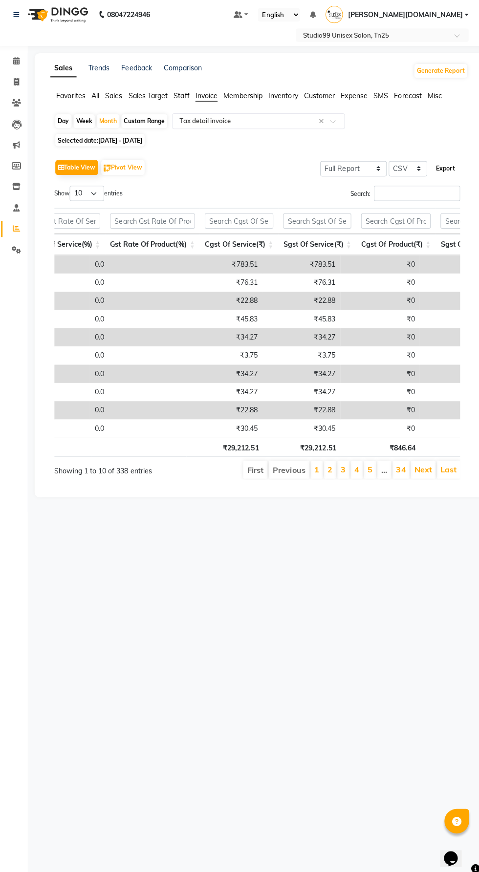
click at [442, 171] on button "Export" at bounding box center [443, 170] width 27 height 17
